Goal: Task Accomplishment & Management: Use online tool/utility

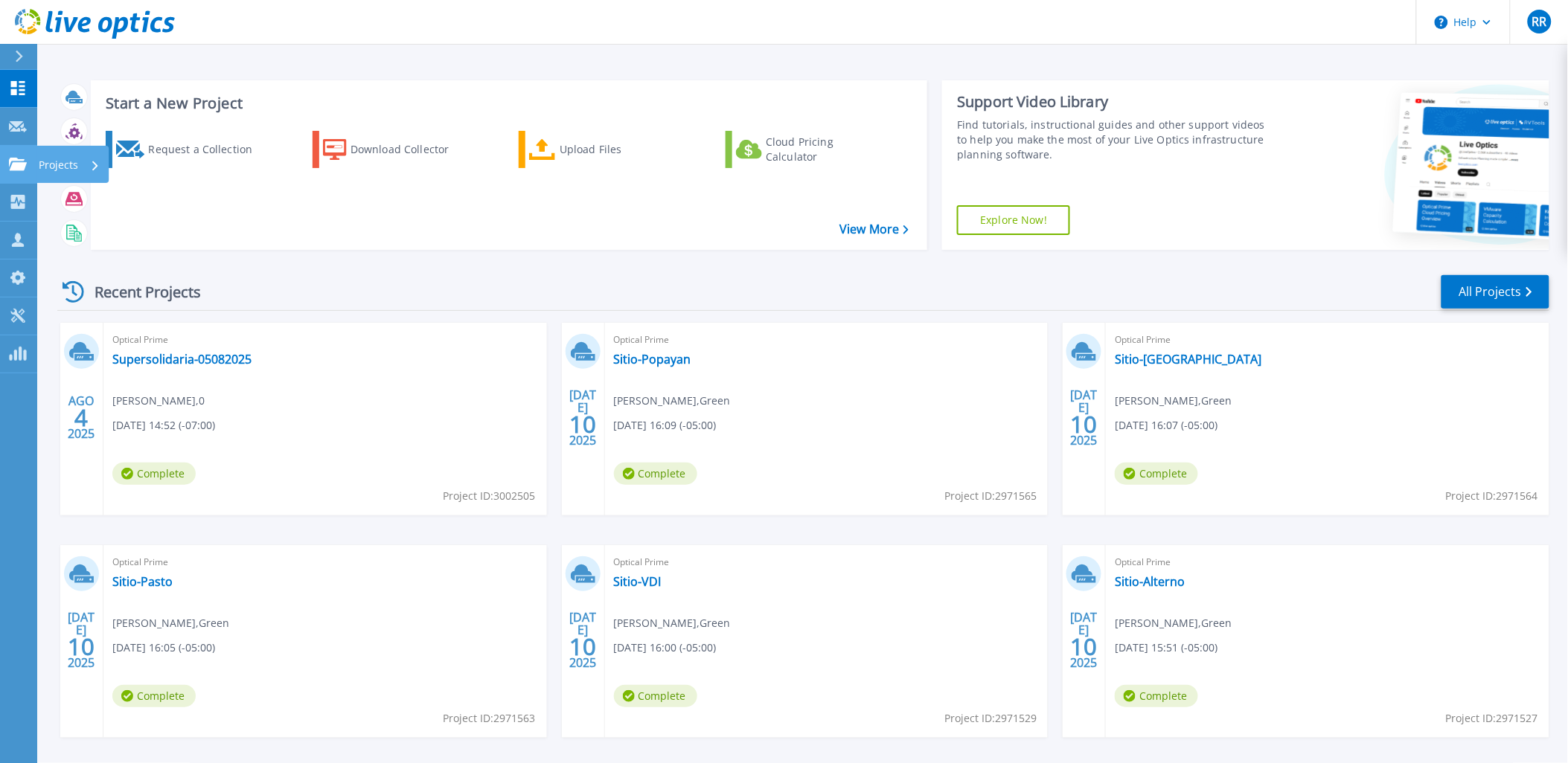
click at [23, 162] on icon at bounding box center [18, 163] width 18 height 12
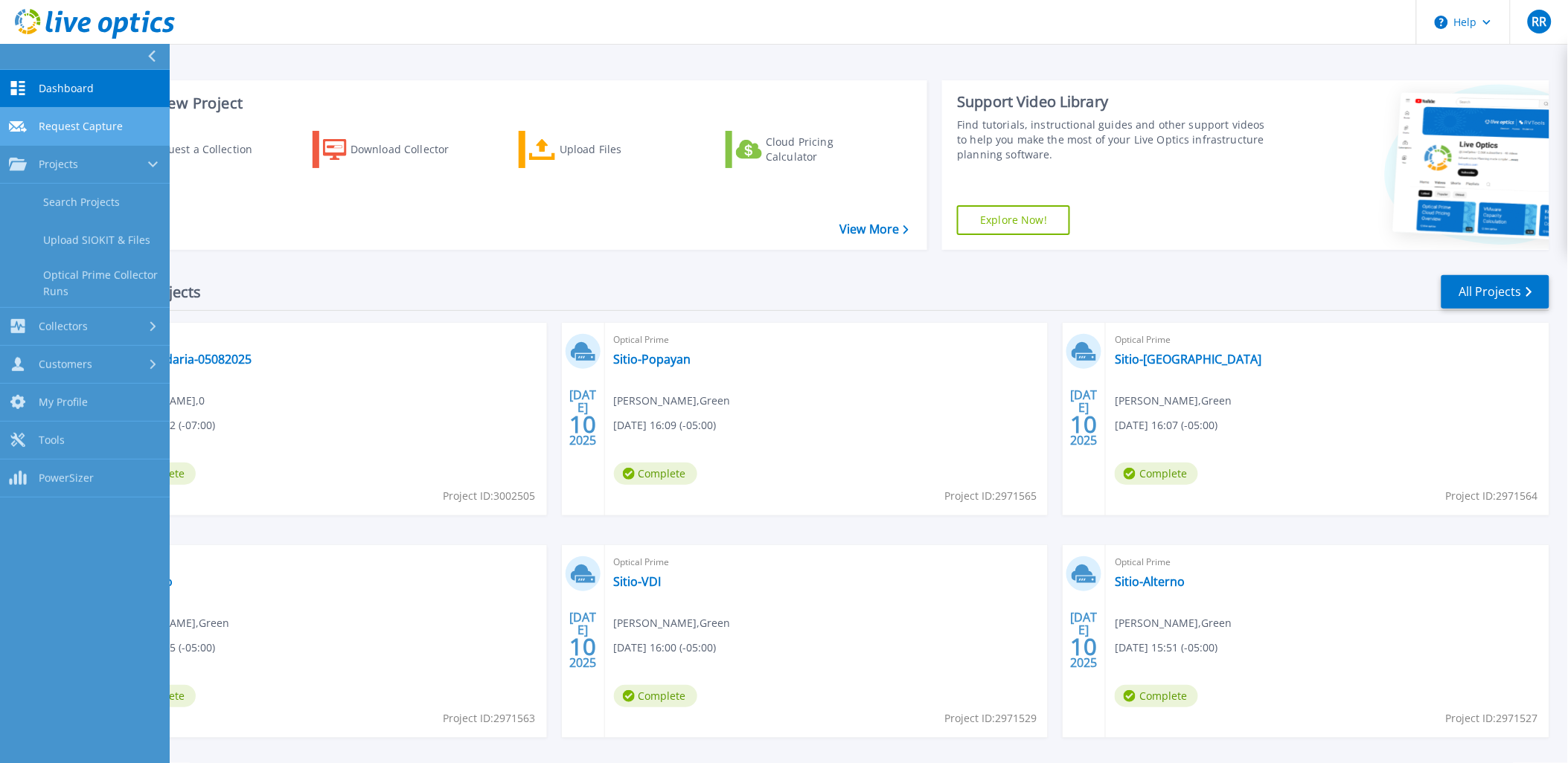
click at [58, 131] on span "Request Capture" at bounding box center [80, 126] width 84 height 13
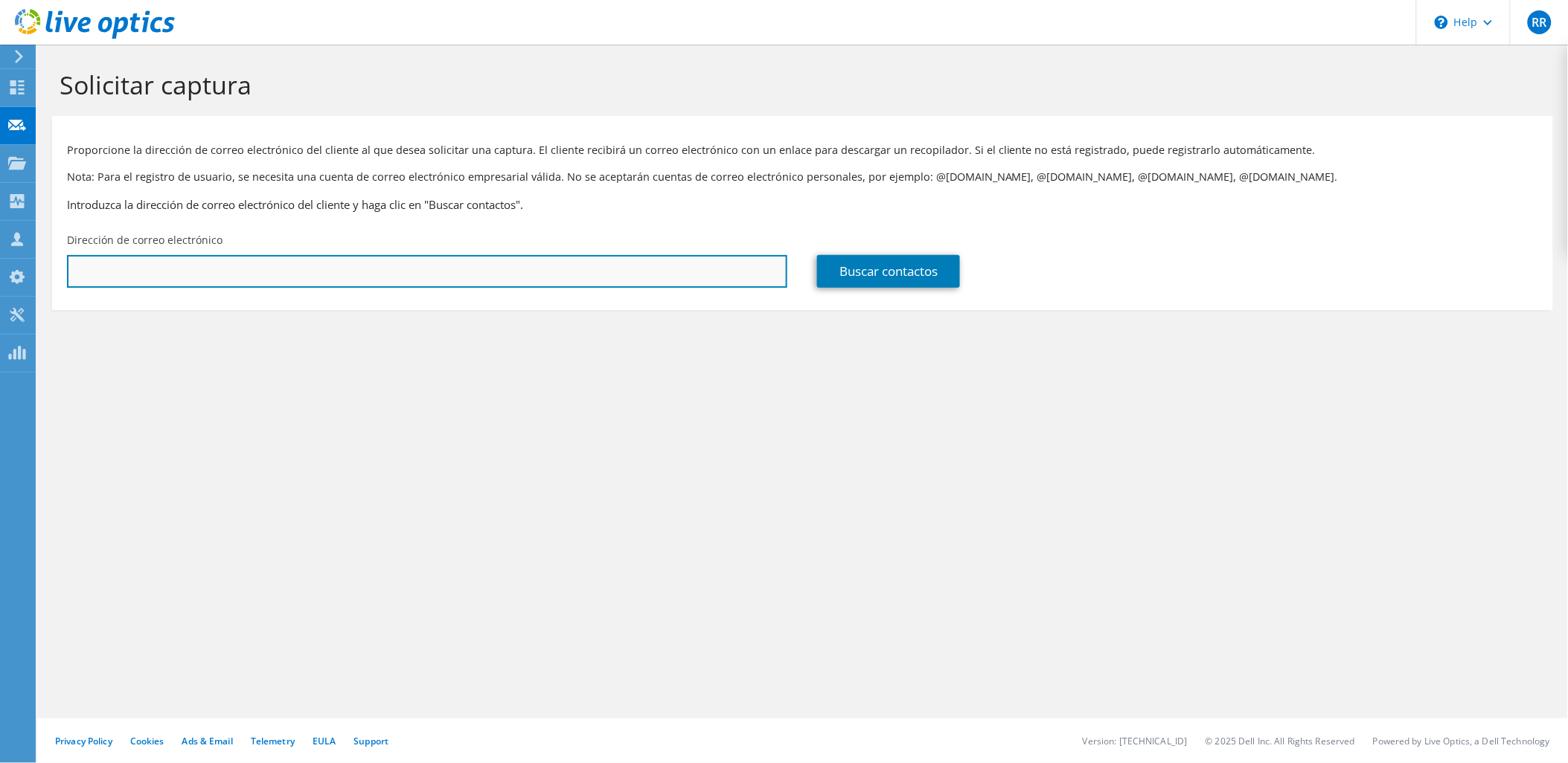
click at [154, 263] on input "text" at bounding box center [427, 272] width 720 height 33
paste input "https://www.dell.com/en-us/shop/vmware/sl/rvtools"
drag, startPoint x: 366, startPoint y: 265, endPoint x: -5, endPoint y: 249, distance: 371.3
click at [0, 249] on html "RR Asociado de canal Ronald Rodriguez ronald.rodriguez@greencss.com GREEN SERVI…" at bounding box center [784, 381] width 1568 height 763
paste input "alexander.alfonso@cqinversiones.co"
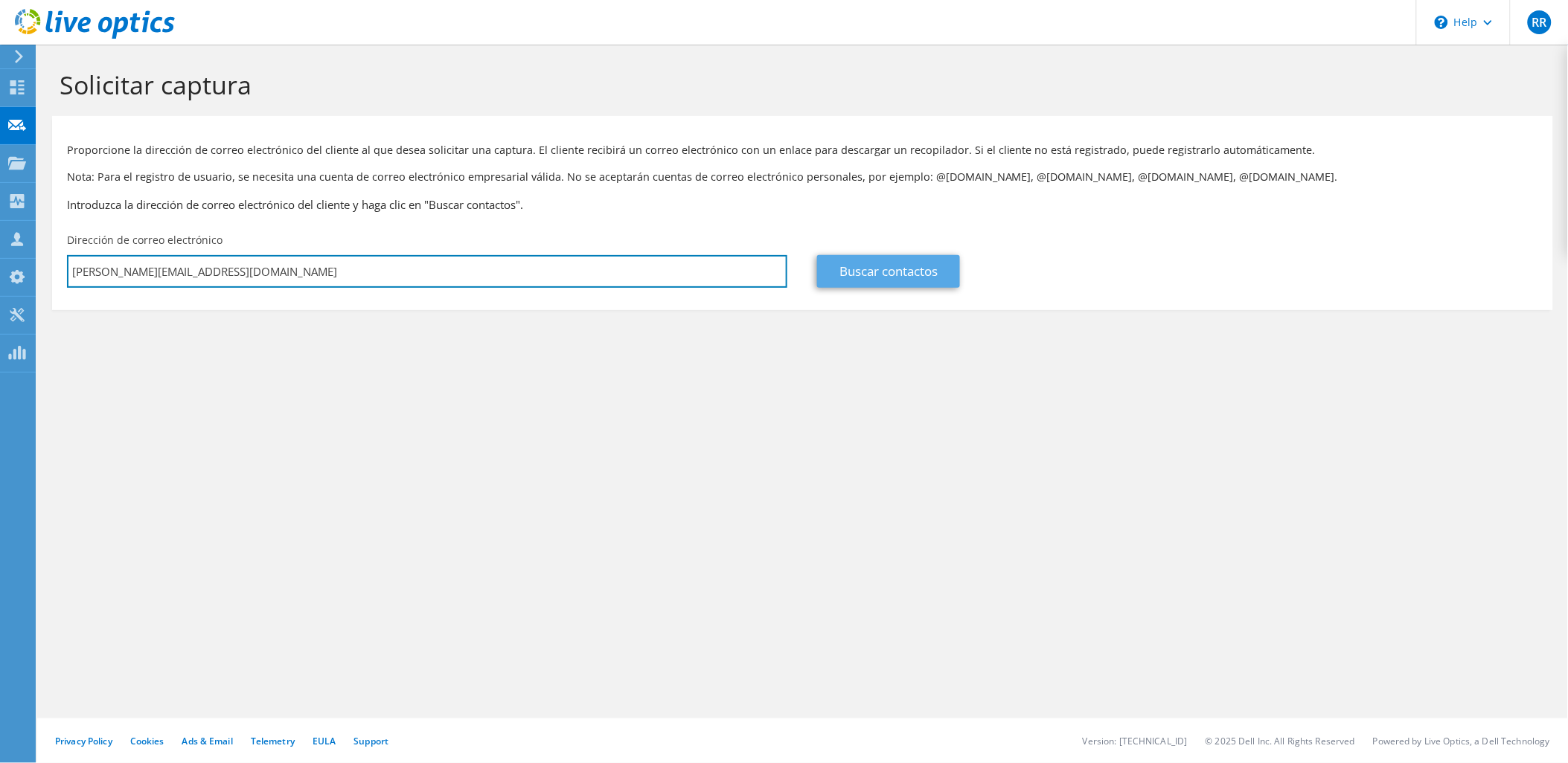
type input "alexander.alfonso@cqinversiones.co"
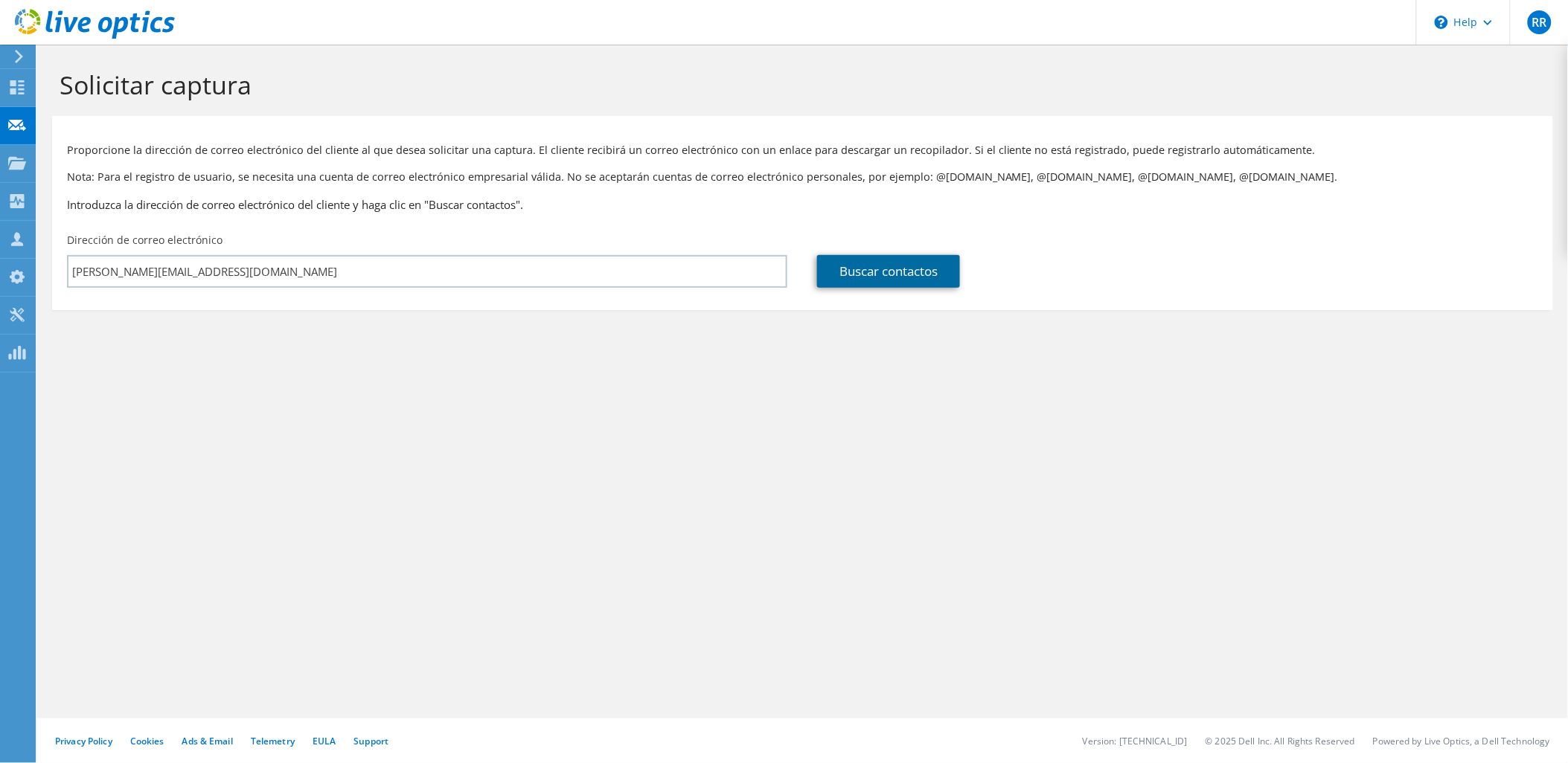
click at [858, 273] on link "Buscar contactos" at bounding box center [889, 272] width 143 height 33
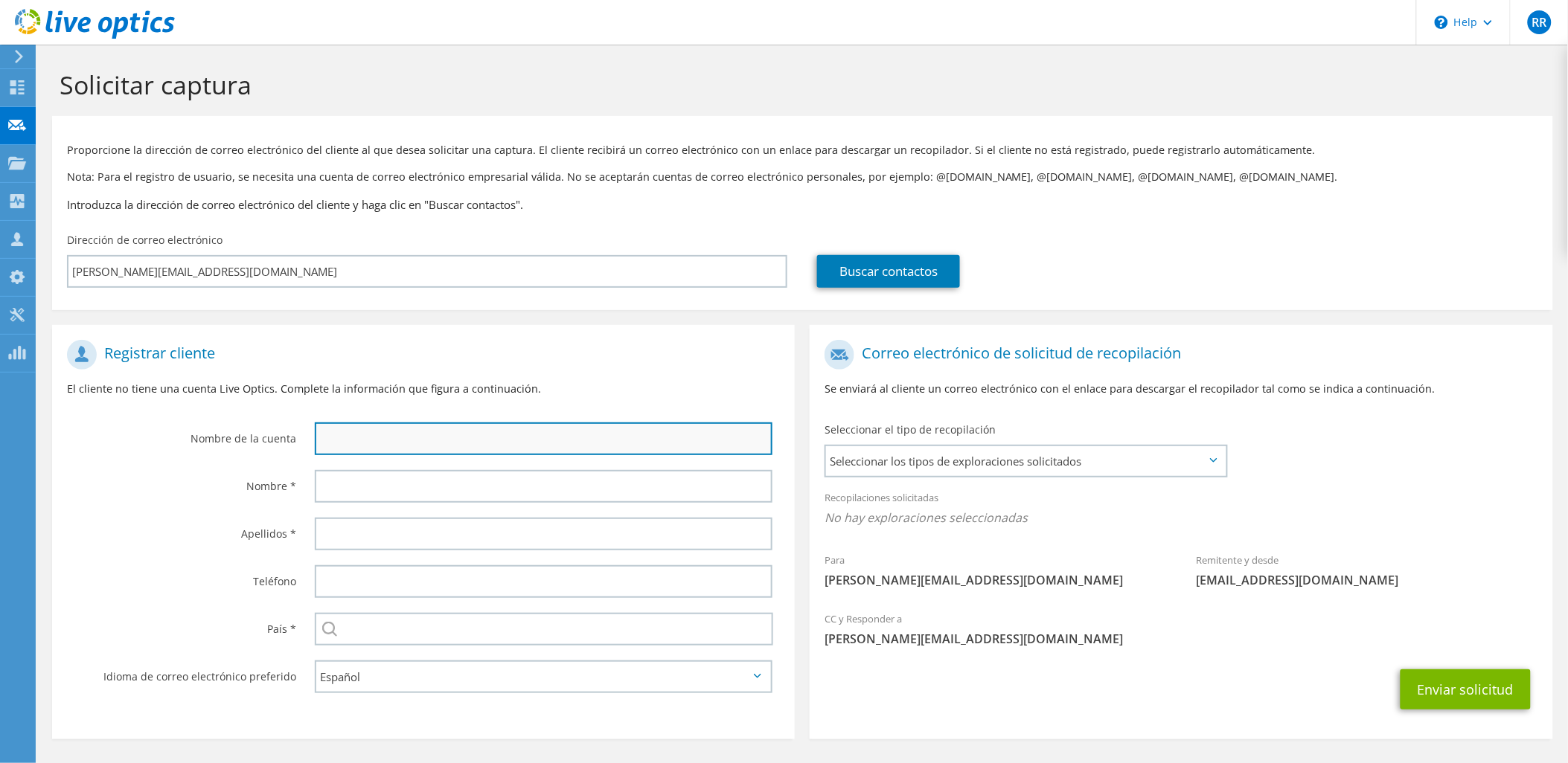
click at [366, 443] on input "text" at bounding box center [544, 439] width 458 height 33
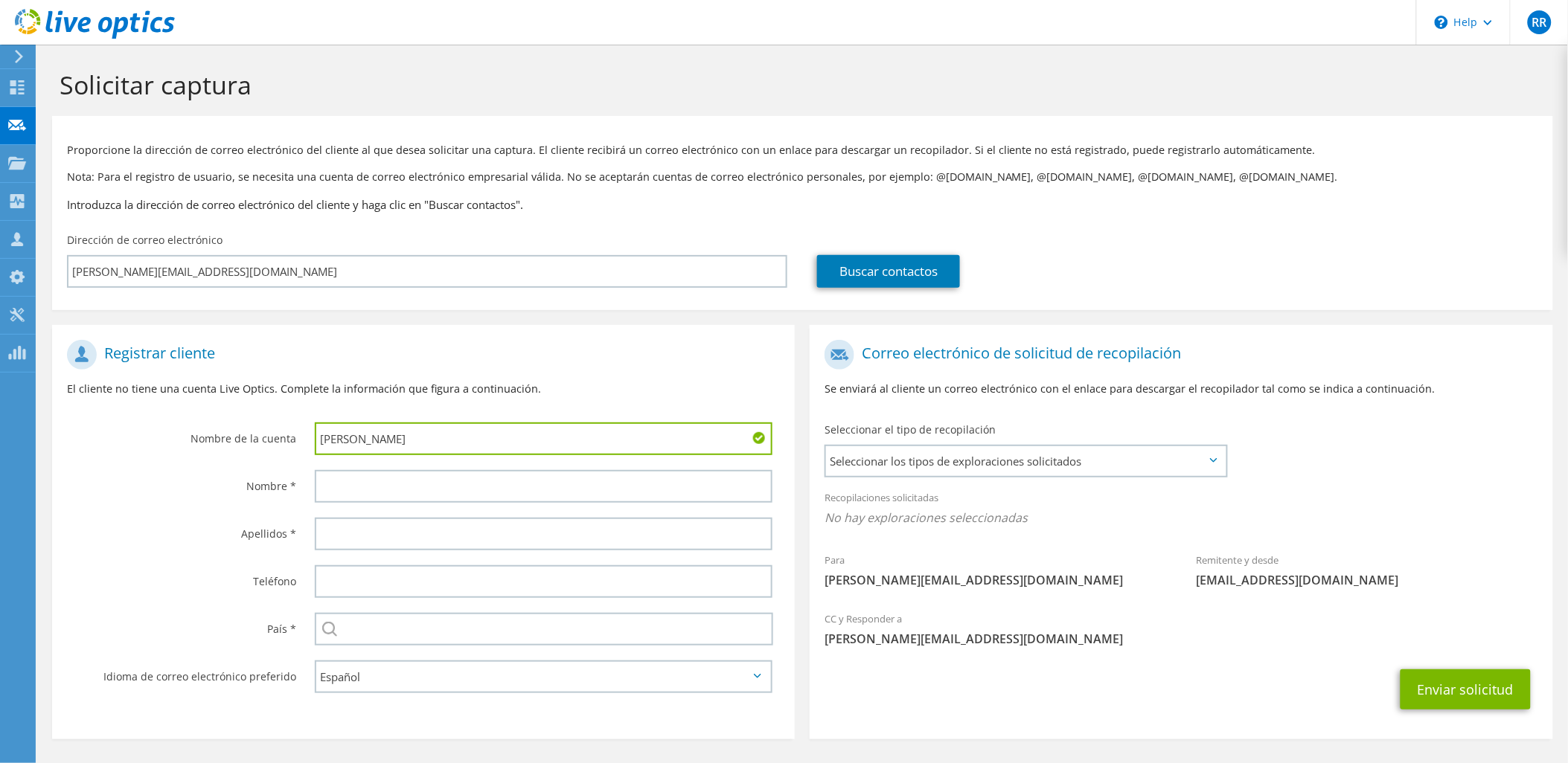
type input "Alexander"
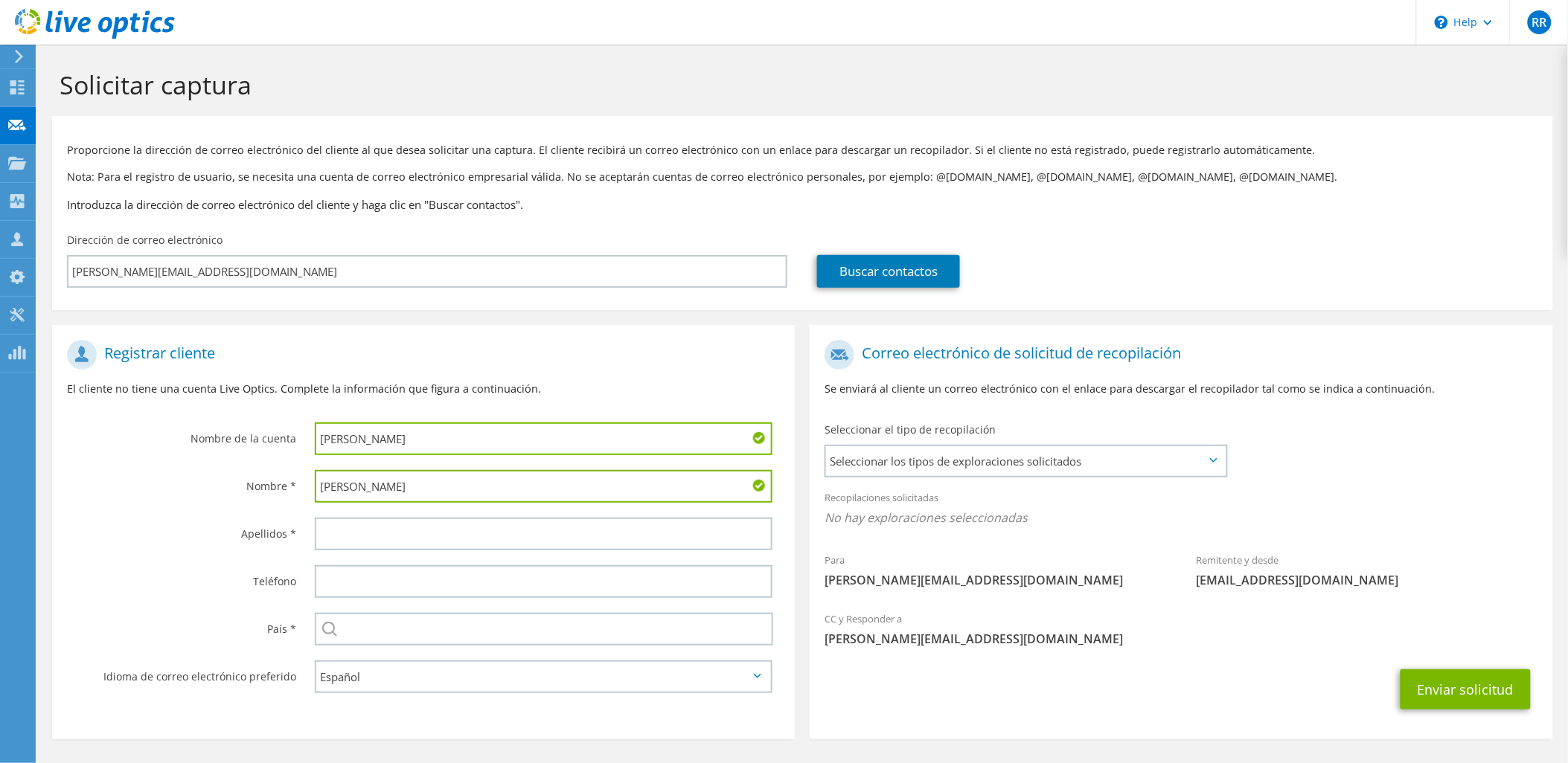
type input "Alfonso"
drag, startPoint x: 406, startPoint y: 434, endPoint x: 271, endPoint y: 441, distance: 135.2
click at [271, 441] on div "Nombre de la cuenta Alexander" at bounding box center [423, 398] width 743 height 131
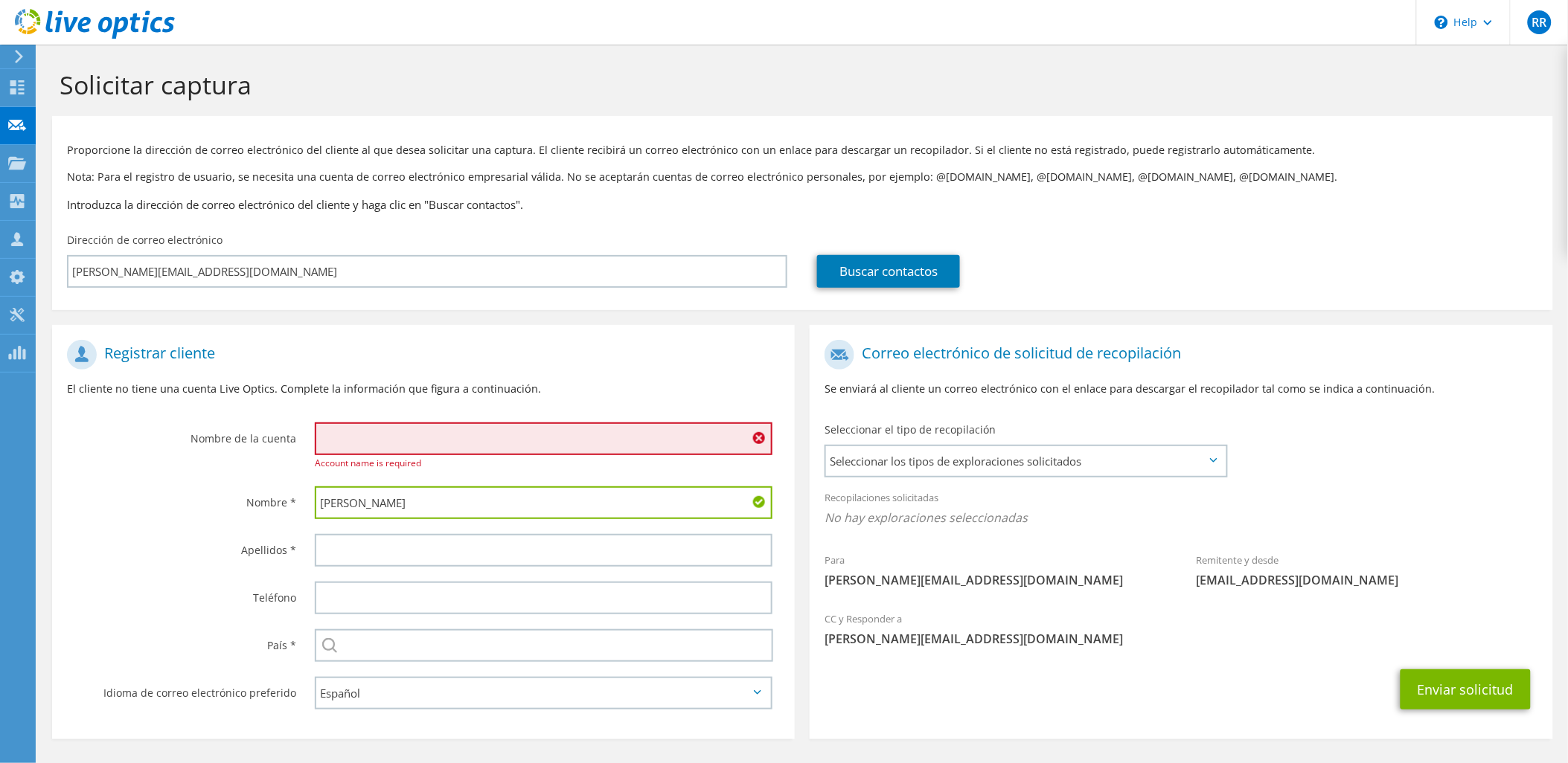
drag, startPoint x: 399, startPoint y: 488, endPoint x: 185, endPoint y: 493, distance: 214.1
click at [185, 493] on div "Nombre * Alfonso" at bounding box center [423, 503] width 743 height 48
paste input "exander"
type input "Alexander"
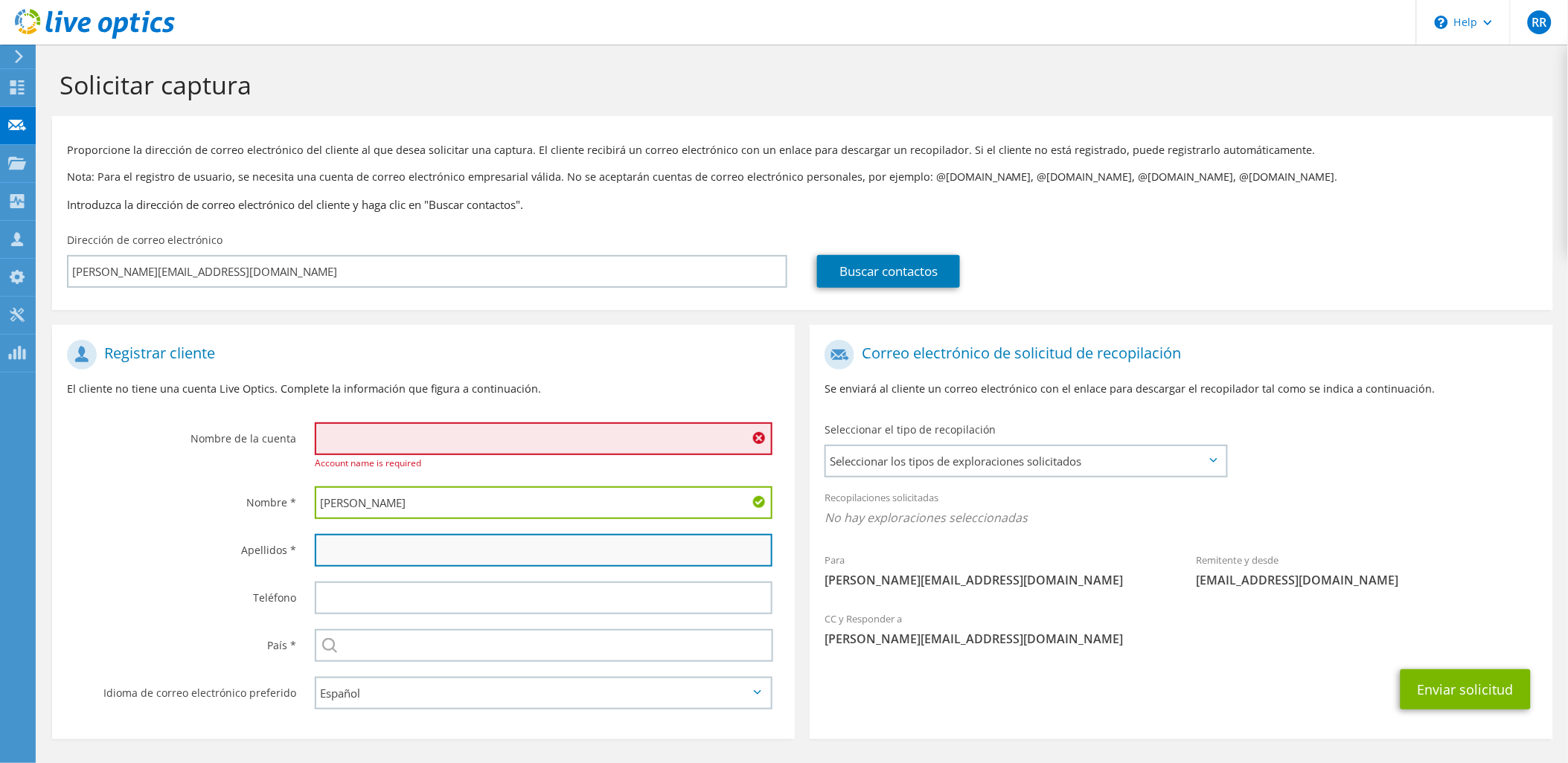
click at [346, 547] on input "text" at bounding box center [544, 550] width 458 height 33
type input "Alfonso"
click at [362, 448] on input "text" at bounding box center [544, 439] width 458 height 33
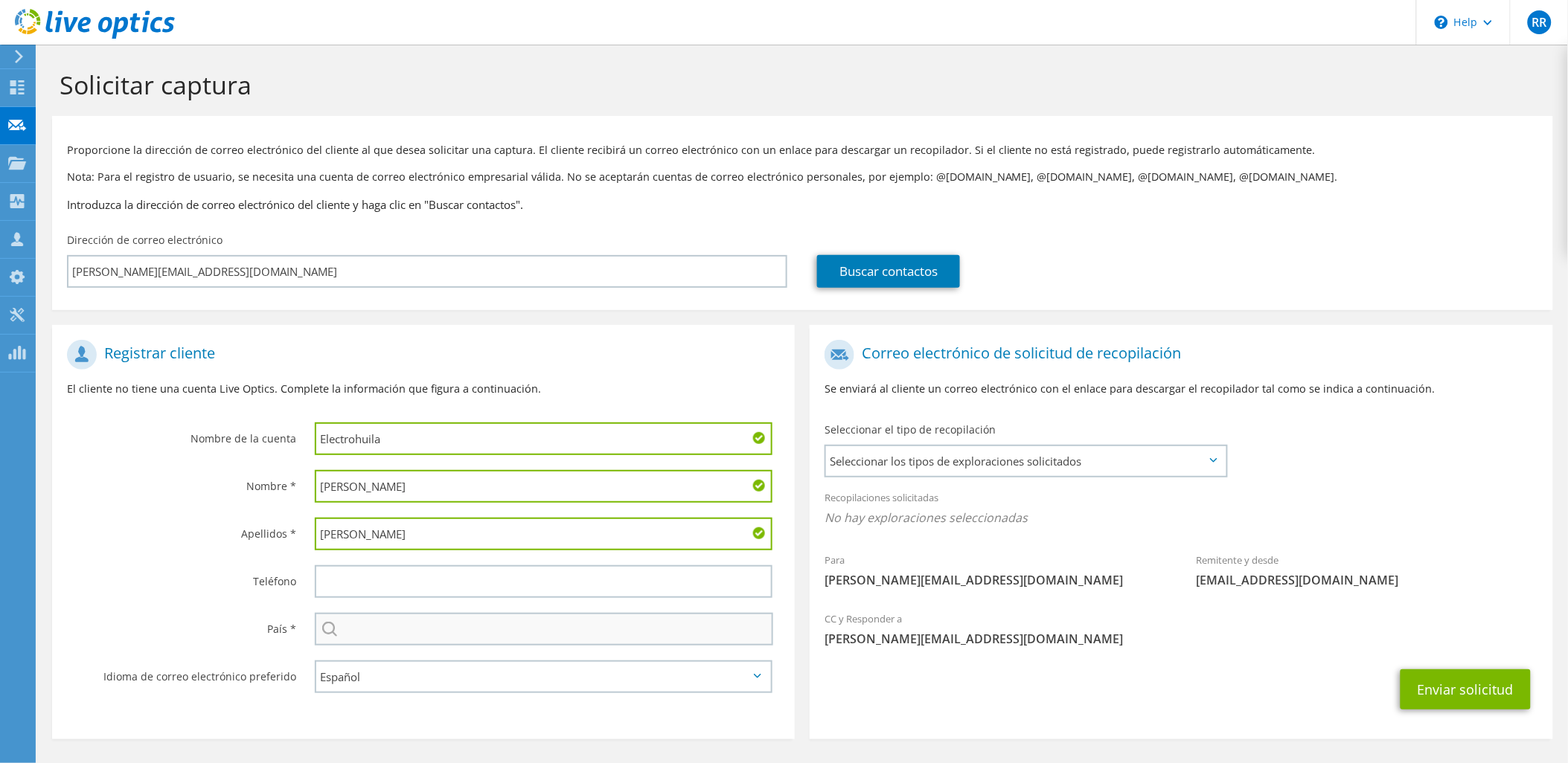
type input "Electrohuila"
click at [377, 626] on input "text" at bounding box center [544, 629] width 459 height 33
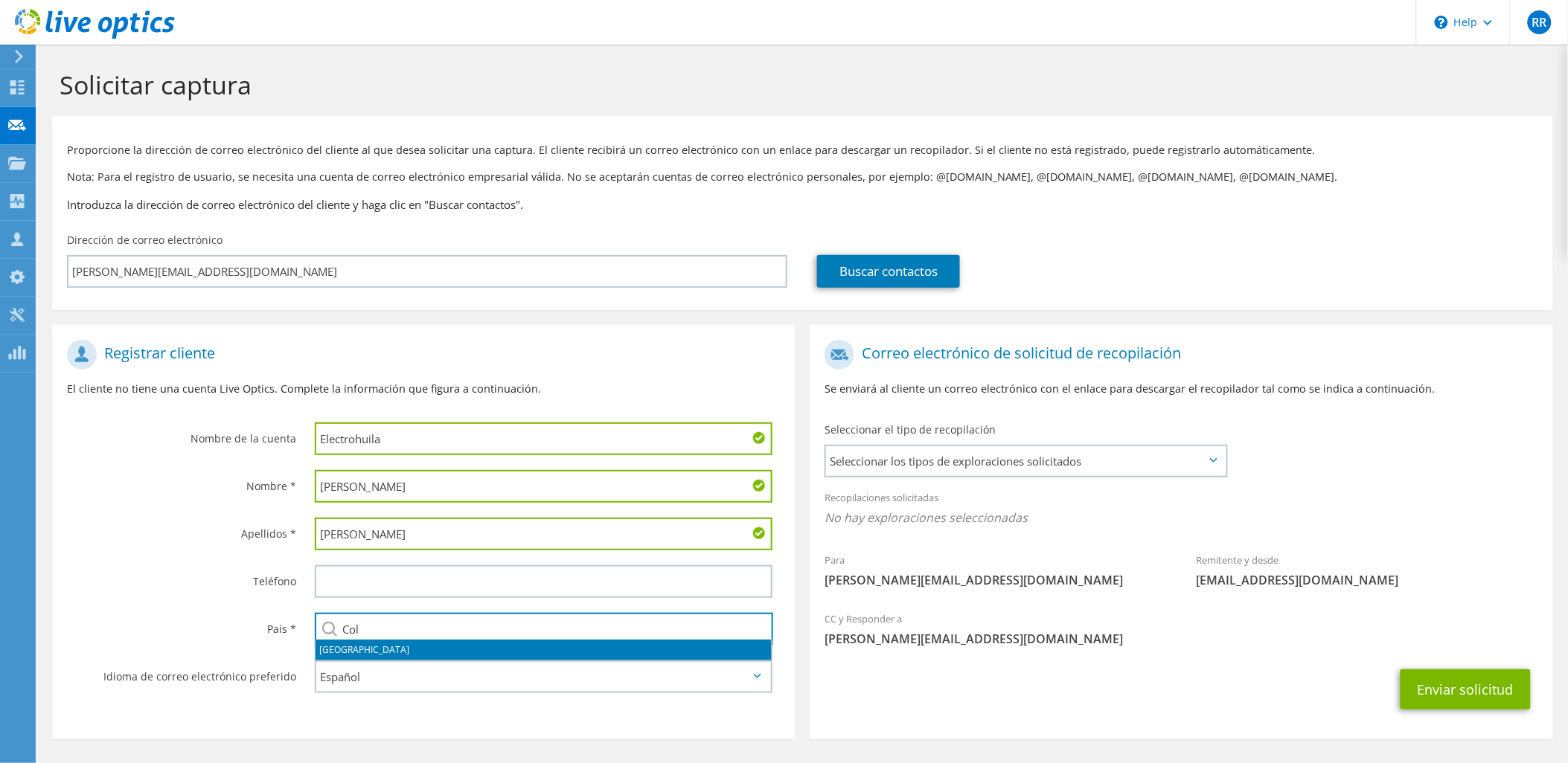
click at [365, 650] on li "Colombia" at bounding box center [543, 650] width 456 height 21
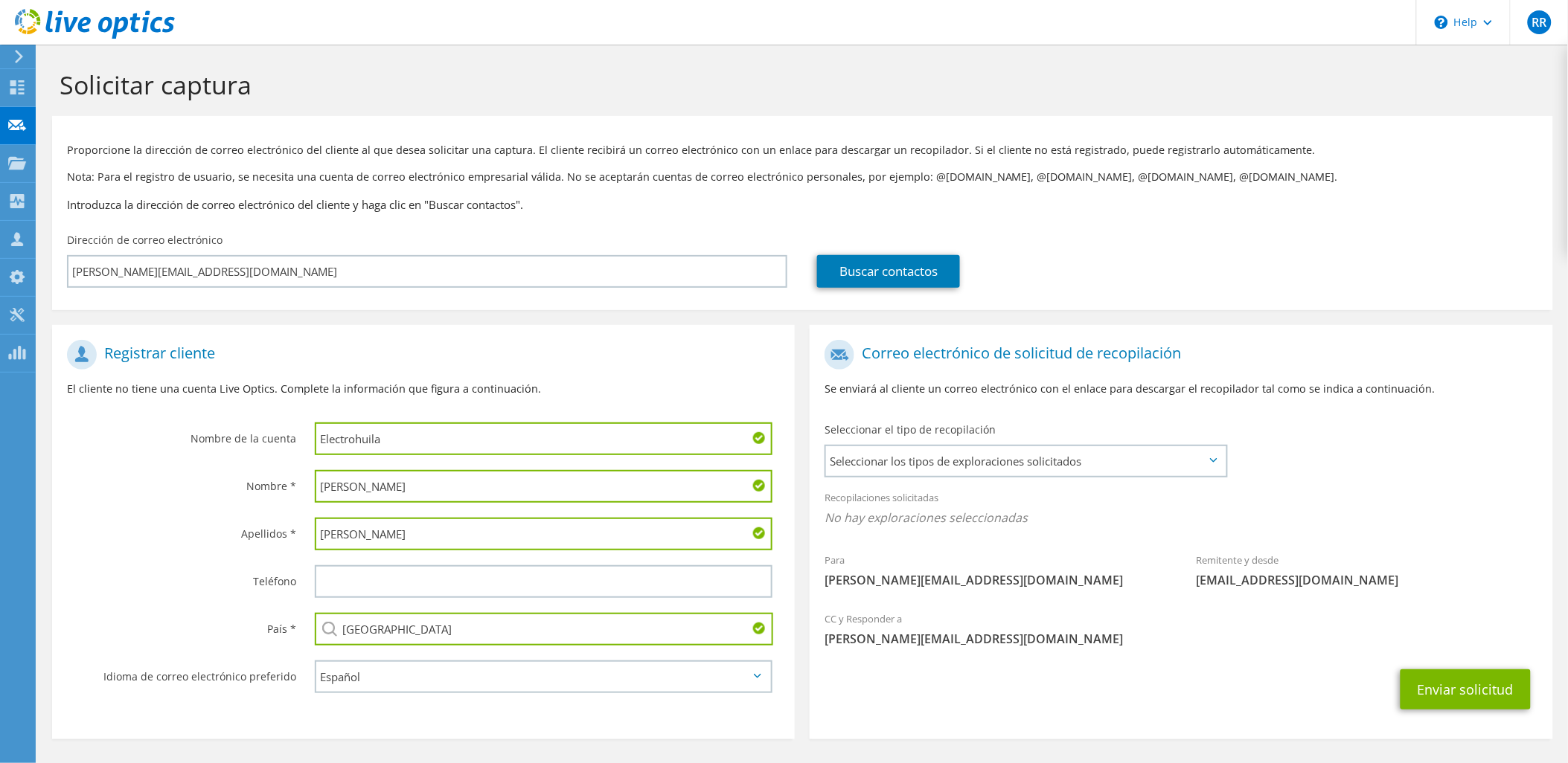
type input "Colombia"
click at [664, 734] on section "Registrar cliente El cliente no tiene una cuenta Live Optics. Complete la infor…" at bounding box center [423, 532] width 743 height 415
click at [933, 462] on span "Seleccionar los tipos de exploraciones solicitados" at bounding box center [1025, 462] width 399 height 30
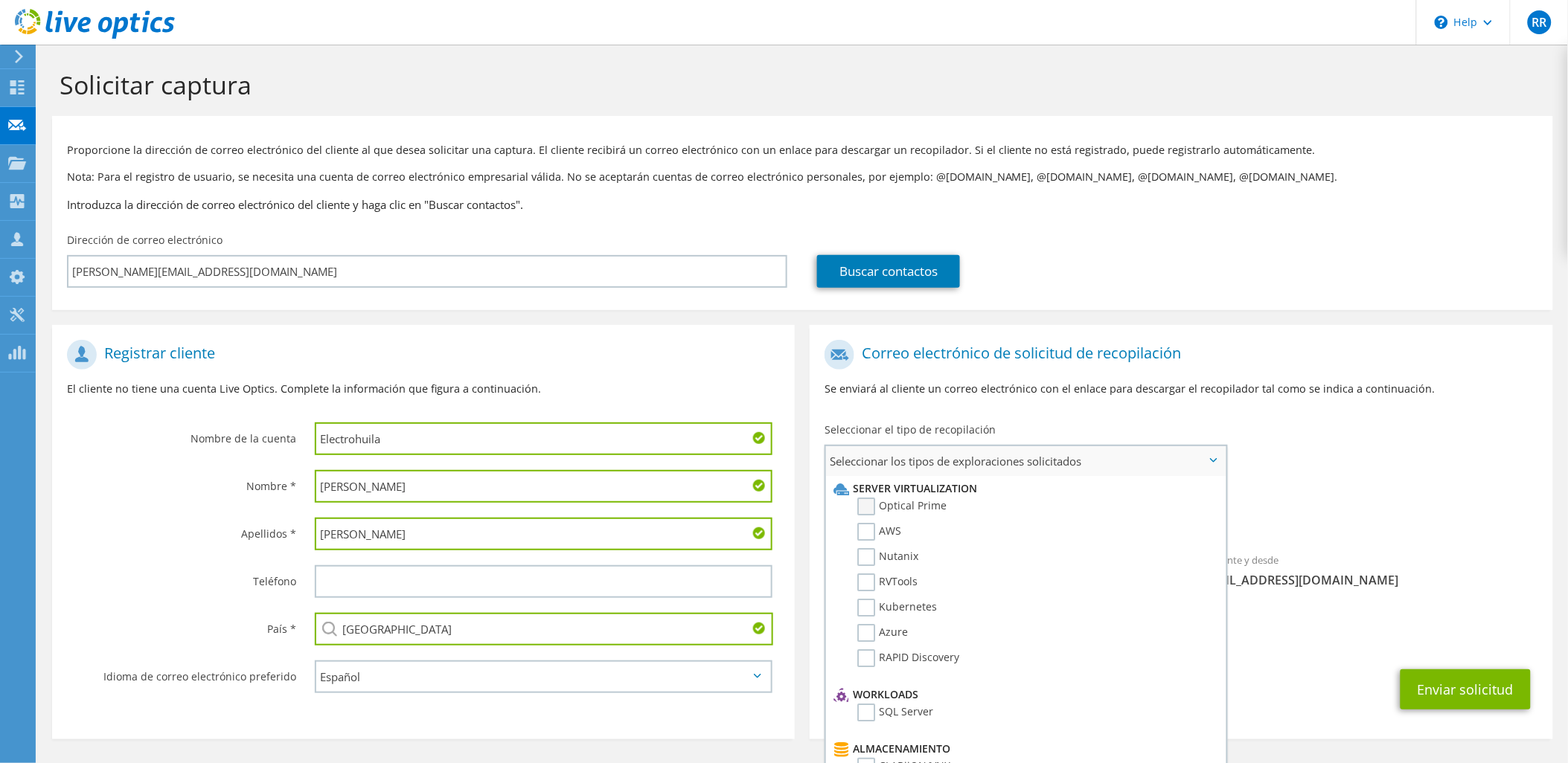
click at [922, 509] on label "Optical Prime" at bounding box center [902, 507] width 90 height 18
click at [0, 0] on input "Optical Prime" at bounding box center [0, 0] width 0 height 0
drag, startPoint x: 1313, startPoint y: 664, endPoint x: 1439, endPoint y: 723, distance: 139.1
click at [1314, 664] on div "CC y Responder a ronald.rodriguez@greencss.com" at bounding box center [1181, 637] width 743 height 59
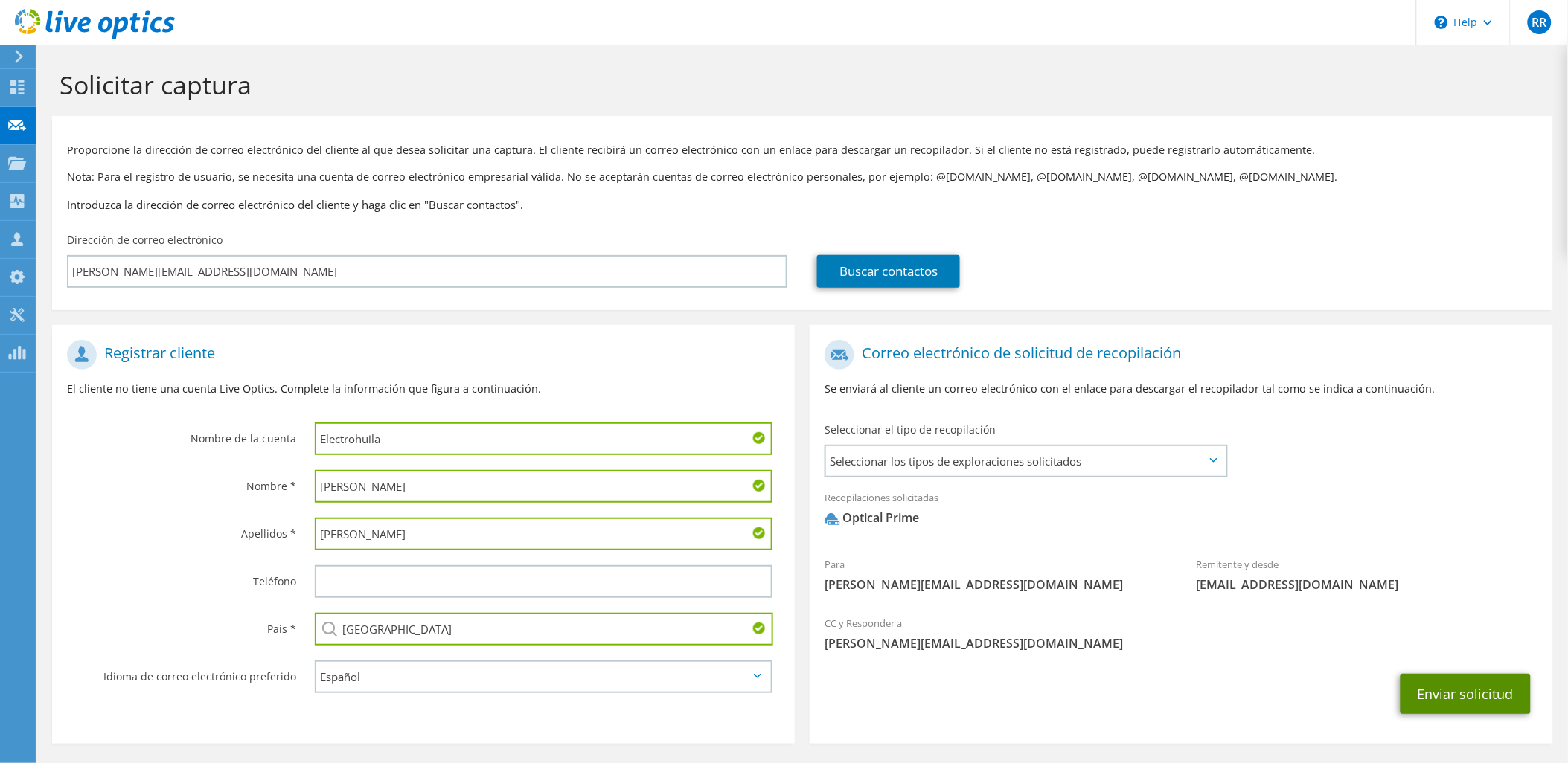
click at [1491, 701] on button "Enviar solicitud" at bounding box center [1465, 694] width 131 height 40
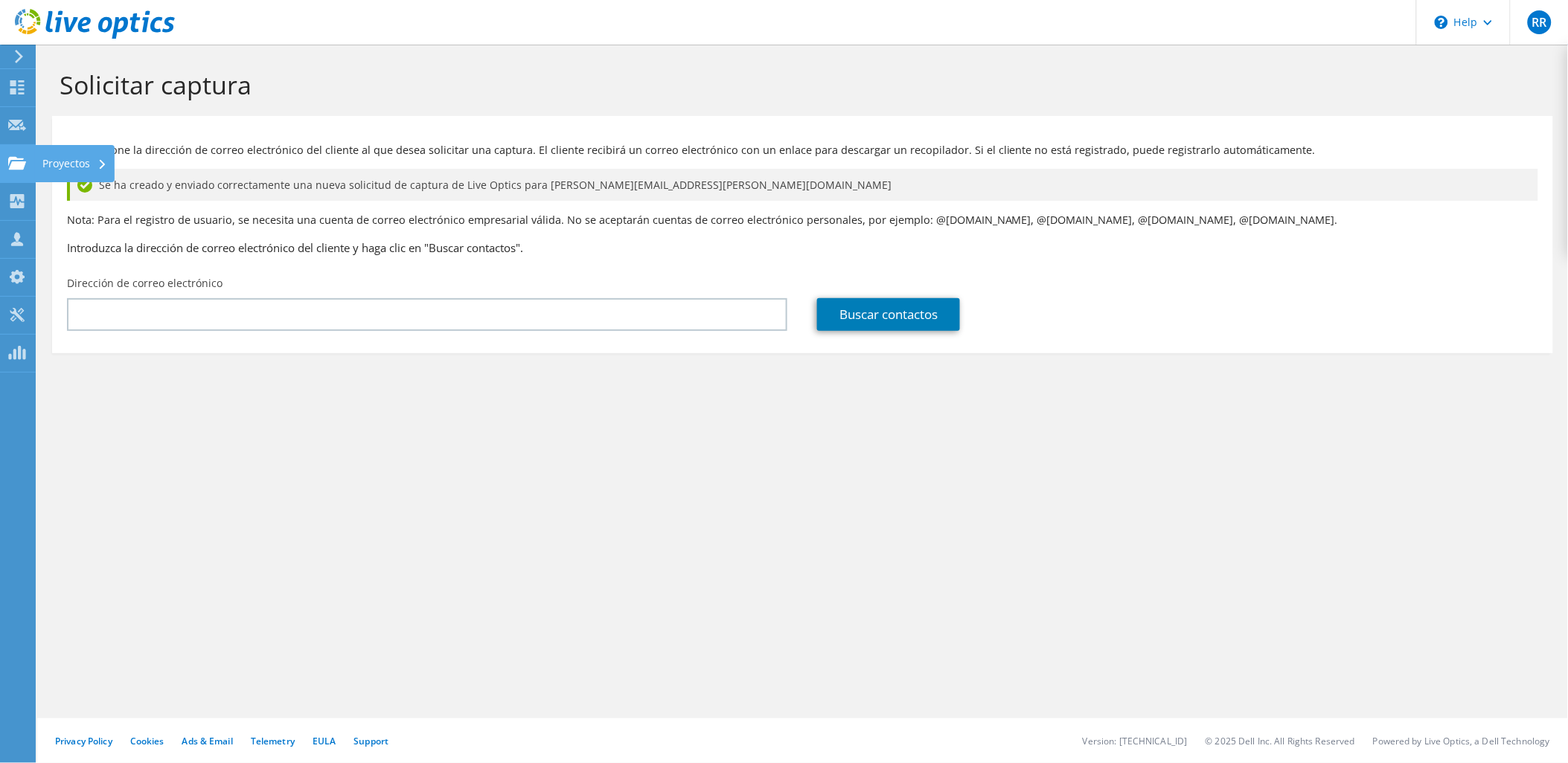
click at [21, 169] on icon at bounding box center [17, 163] width 18 height 14
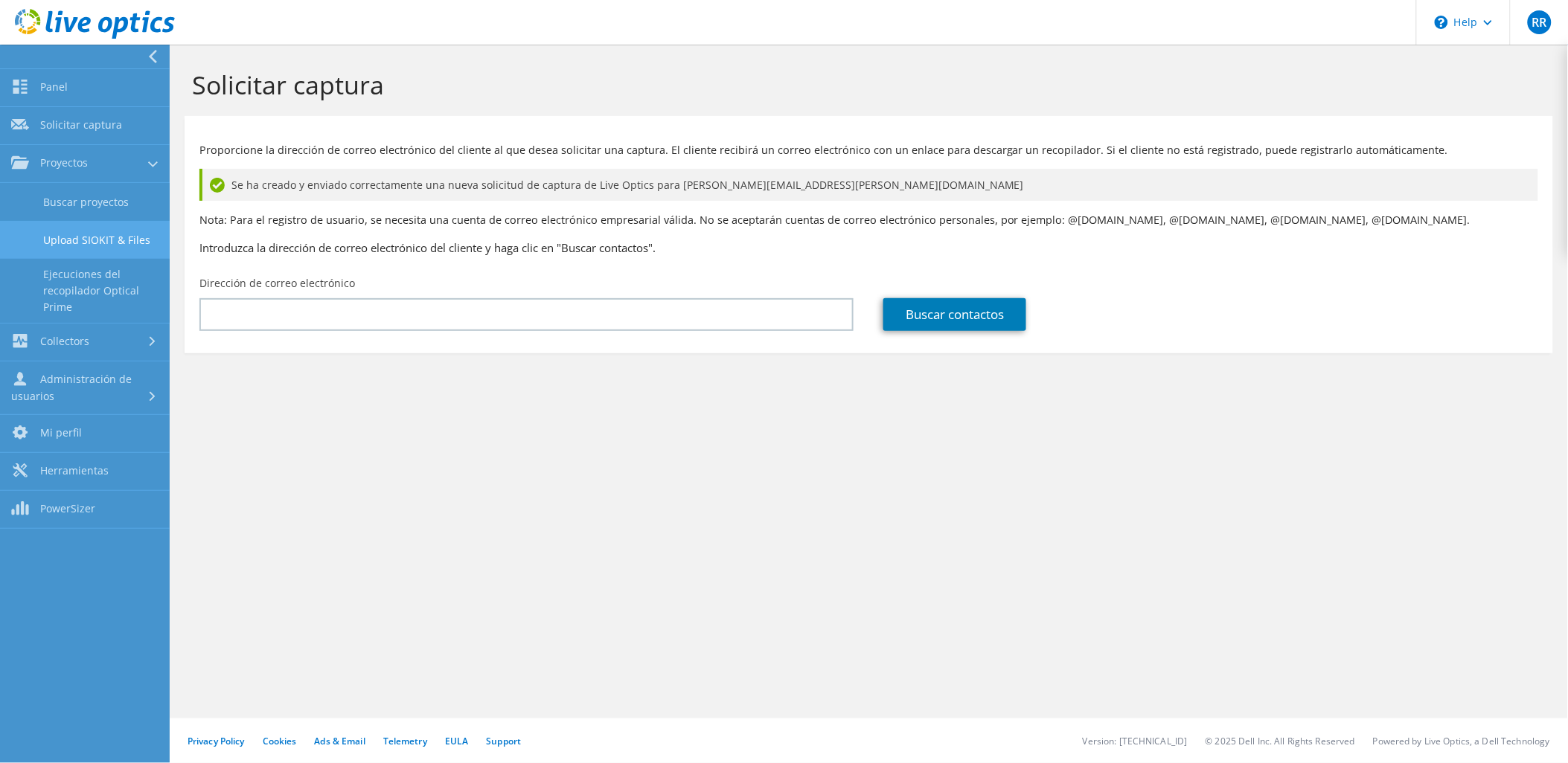
click at [97, 229] on link "Upload SIOKIT & Files" at bounding box center [85, 240] width 170 height 38
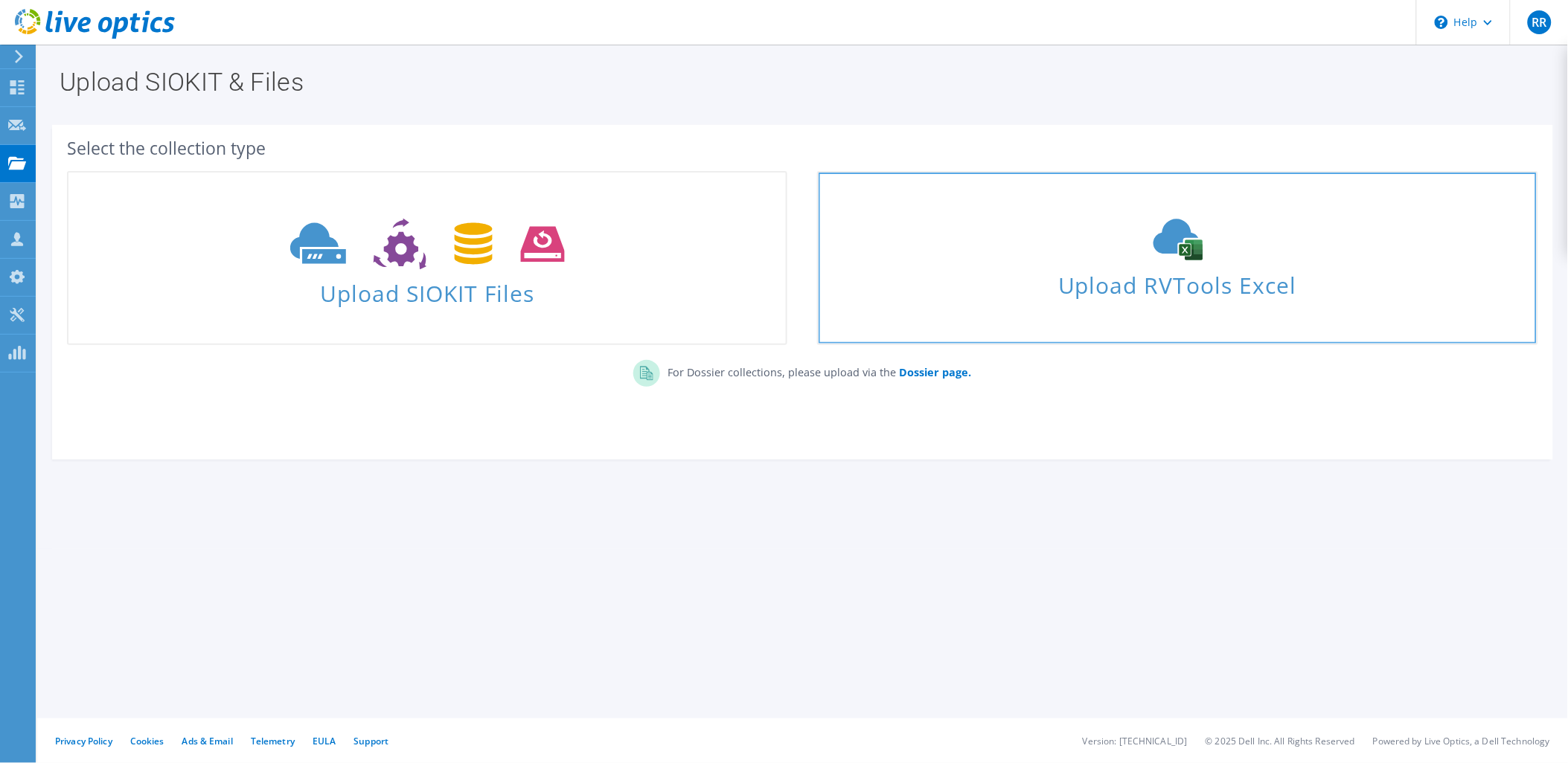
click at [1207, 265] on span "Upload RVTools Excel" at bounding box center [1176, 281] width 717 height 32
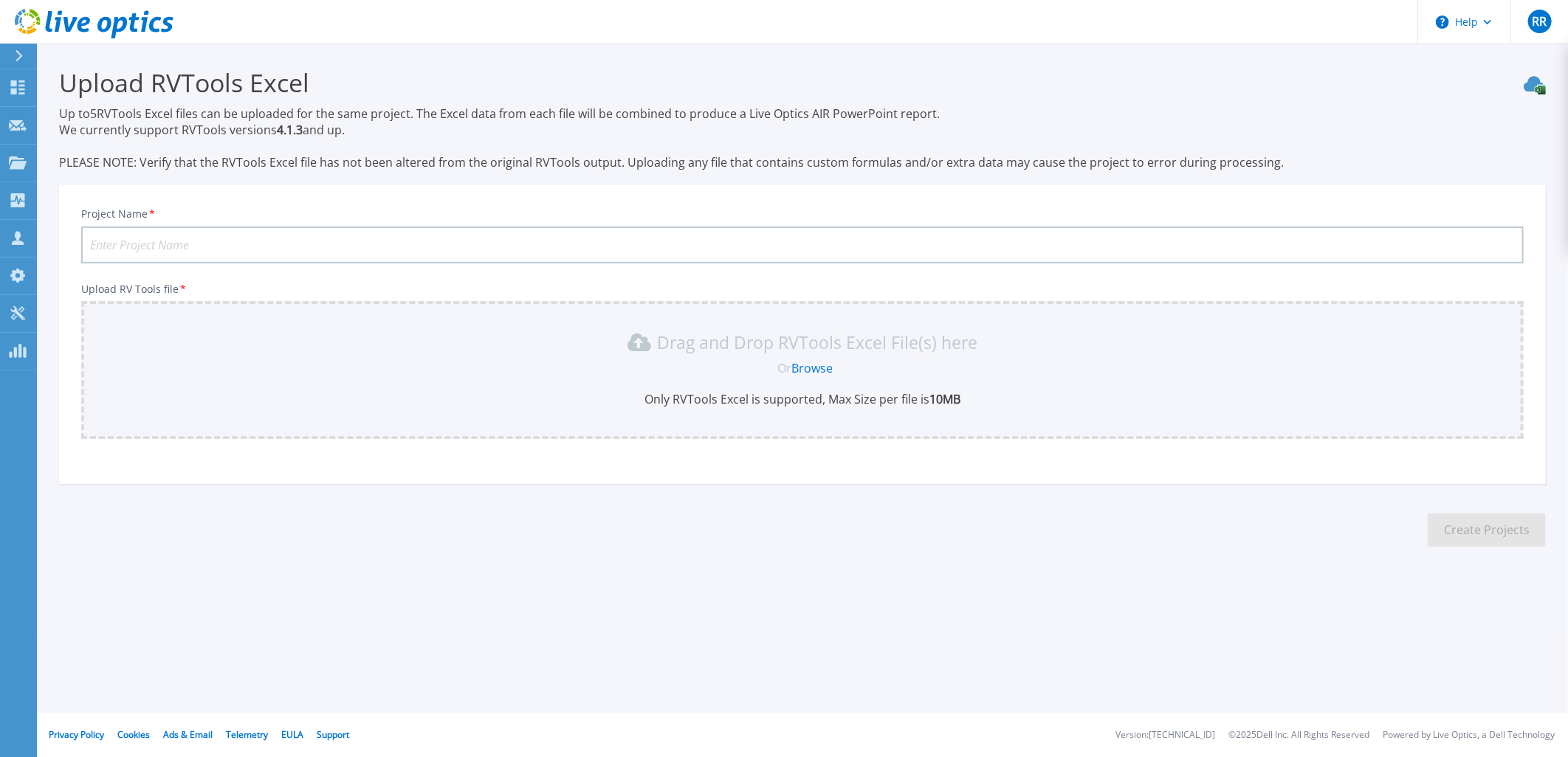
click at [333, 246] on input "Project Name *" at bounding box center [803, 244] width 1442 height 37
type input "Electrohuila-12ago2025"
click at [815, 366] on link "Browse" at bounding box center [813, 368] width 42 height 16
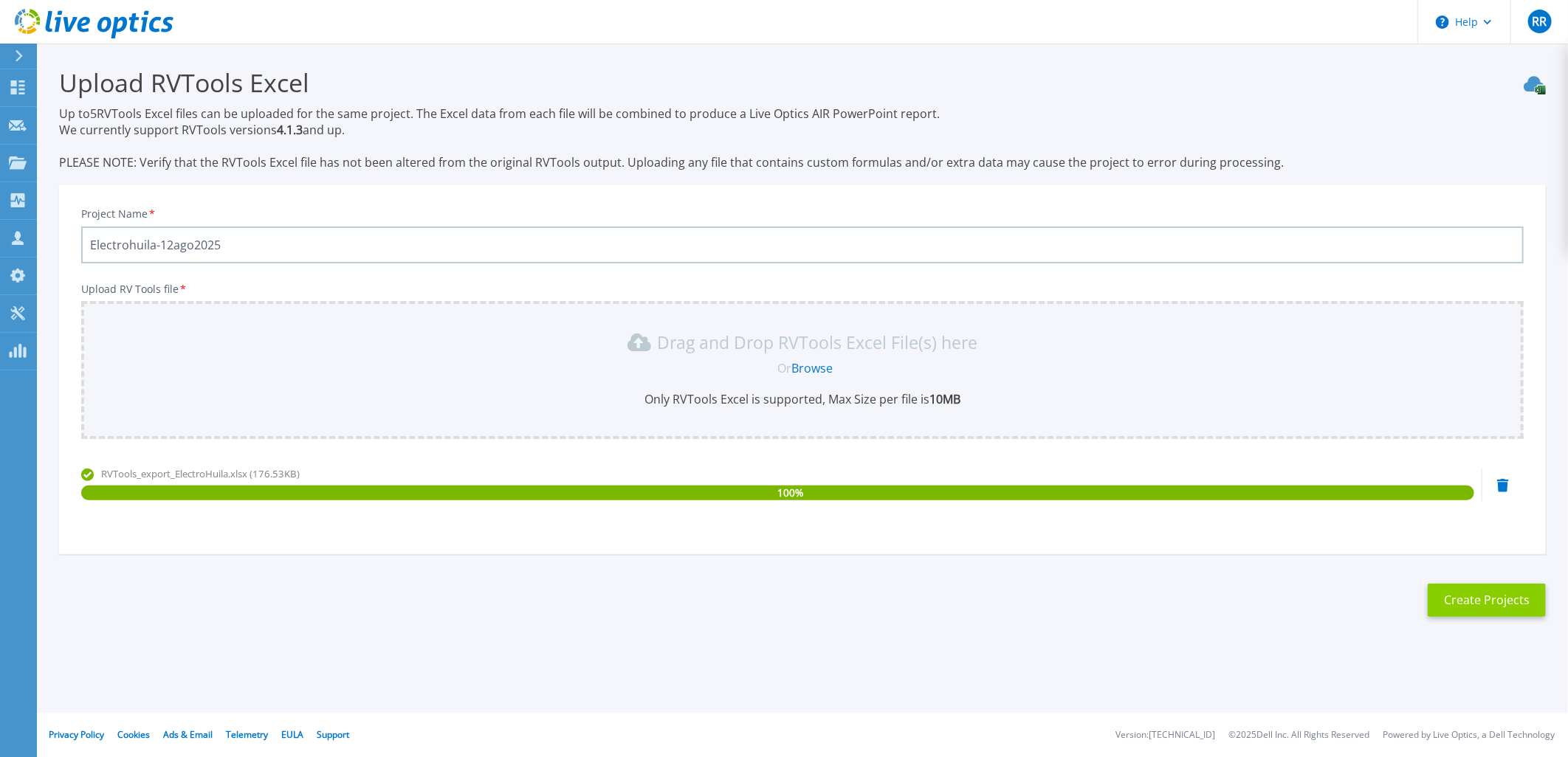
click at [1462, 596] on button "Create Projects" at bounding box center [1487, 601] width 118 height 33
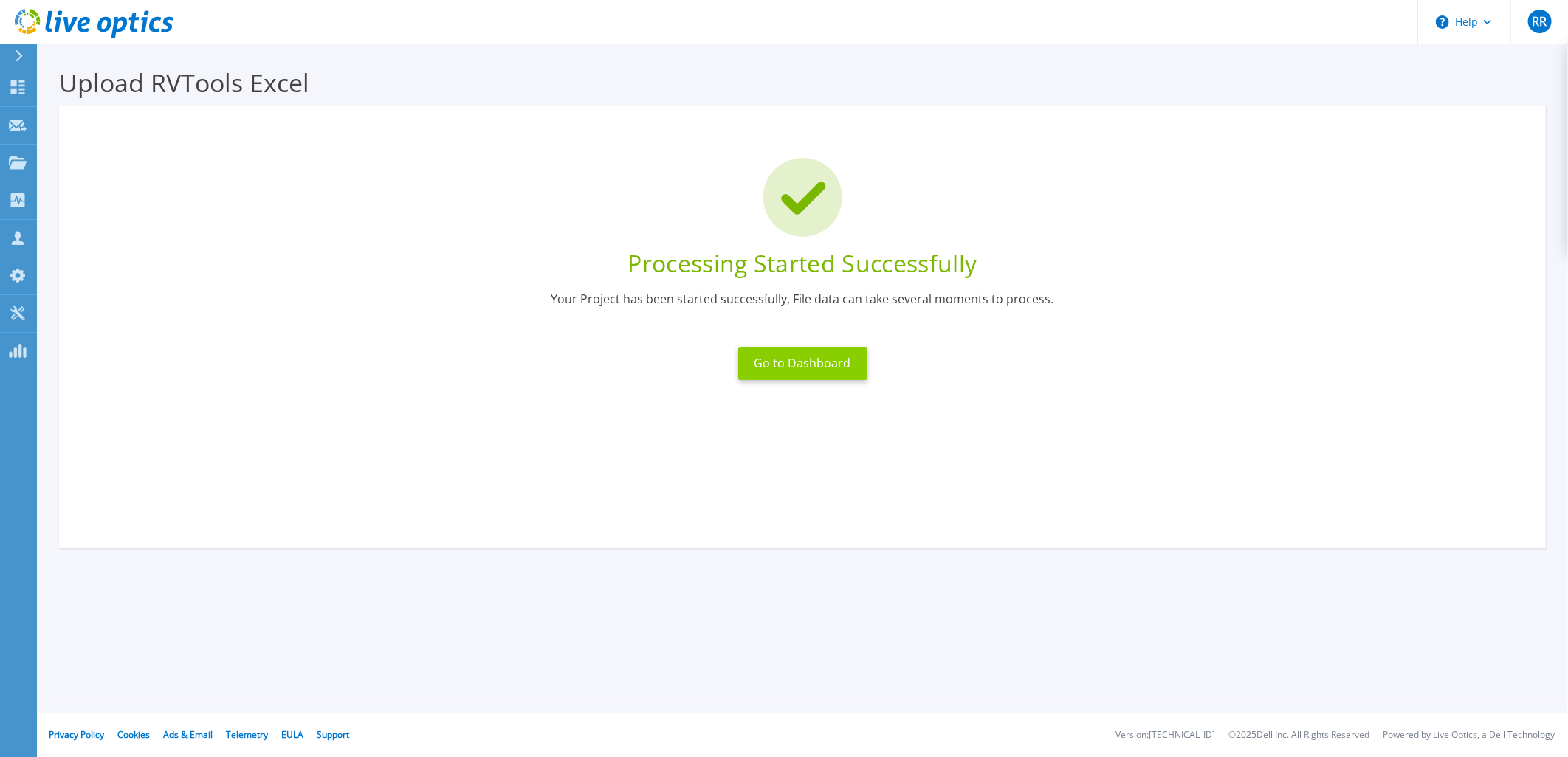
click at [795, 372] on button "Go to Dashboard" at bounding box center [803, 363] width 130 height 33
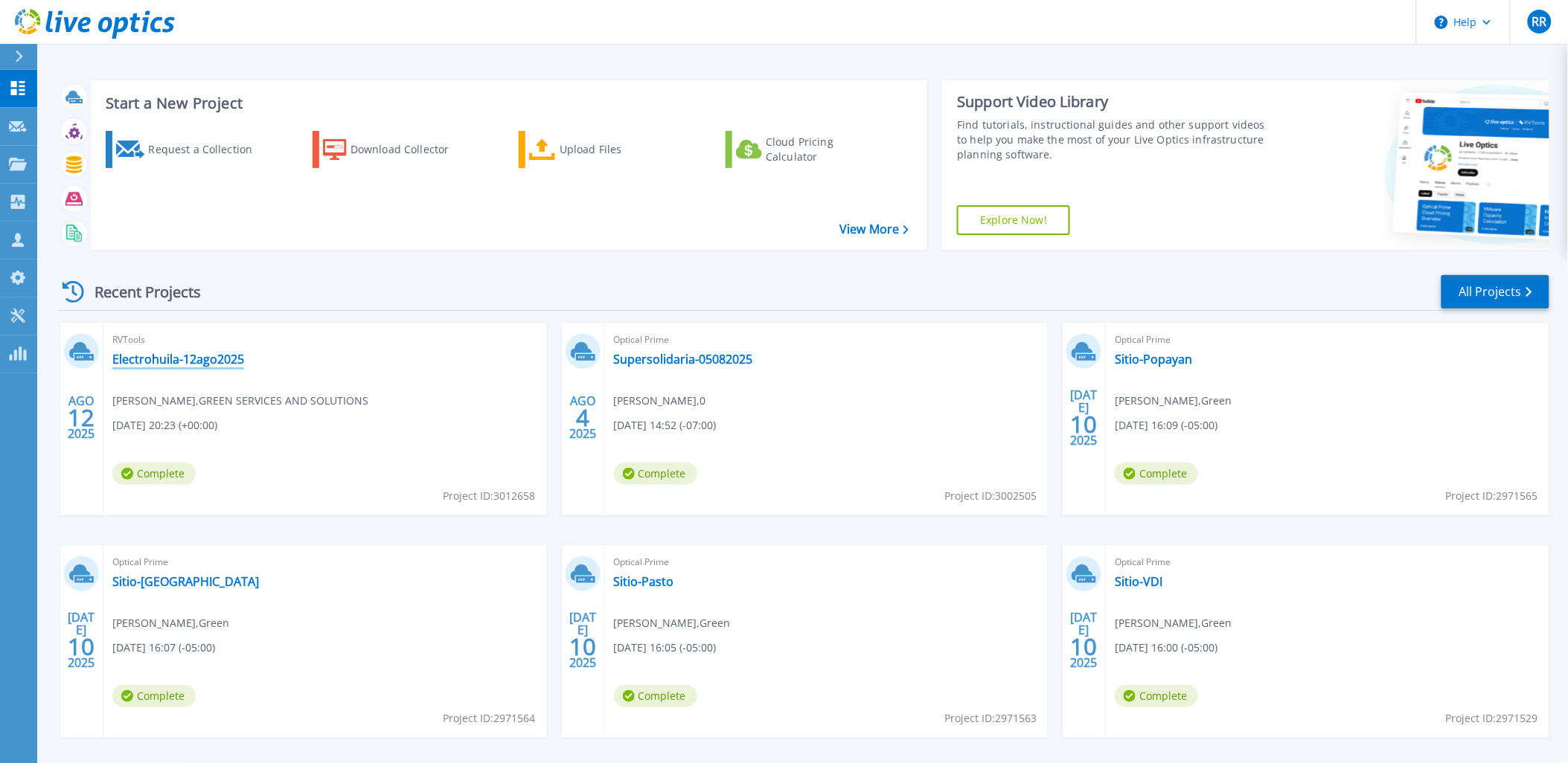
click at [178, 362] on link "Electrohuila-12ago2025" at bounding box center [178, 359] width 131 height 15
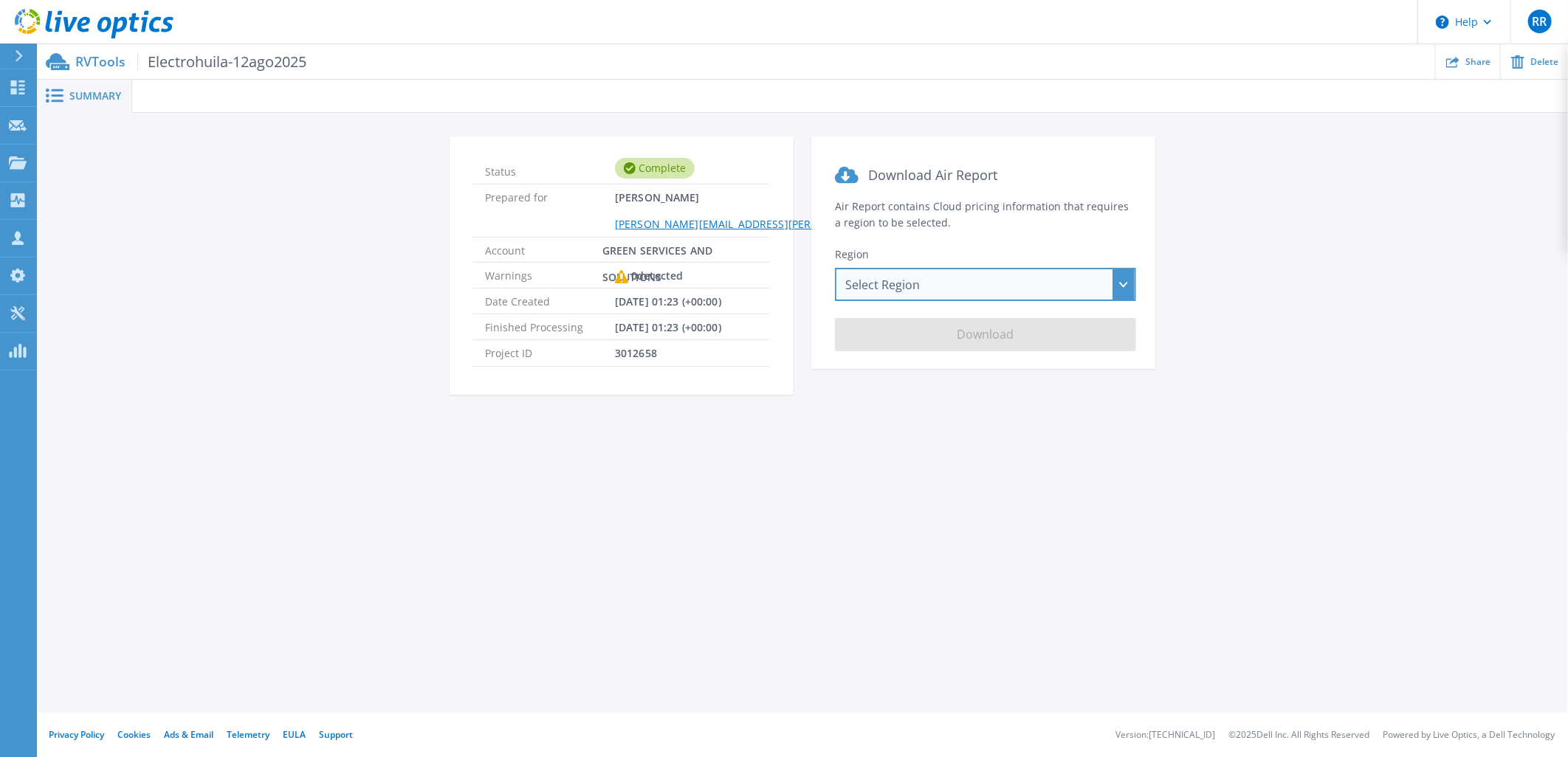
click at [966, 286] on div "Select Region [GEOGRAPHIC_DATA] ([GEOGRAPHIC_DATA]) [GEOGRAPHIC_DATA] ([GEOGRAP…" at bounding box center [985, 284] width 302 height 33
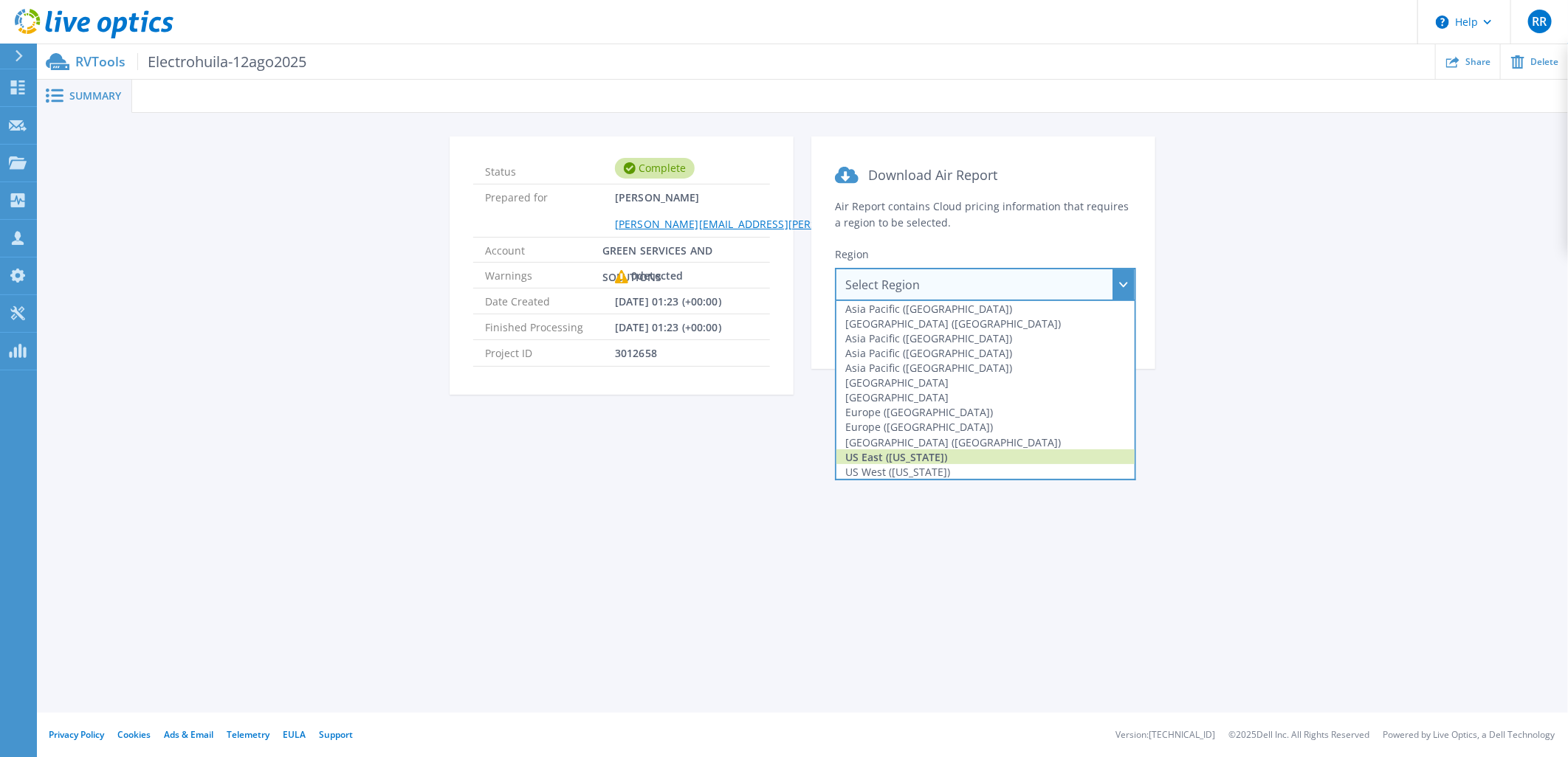
click at [913, 452] on div "US East ([US_STATE])" at bounding box center [985, 457] width 298 height 15
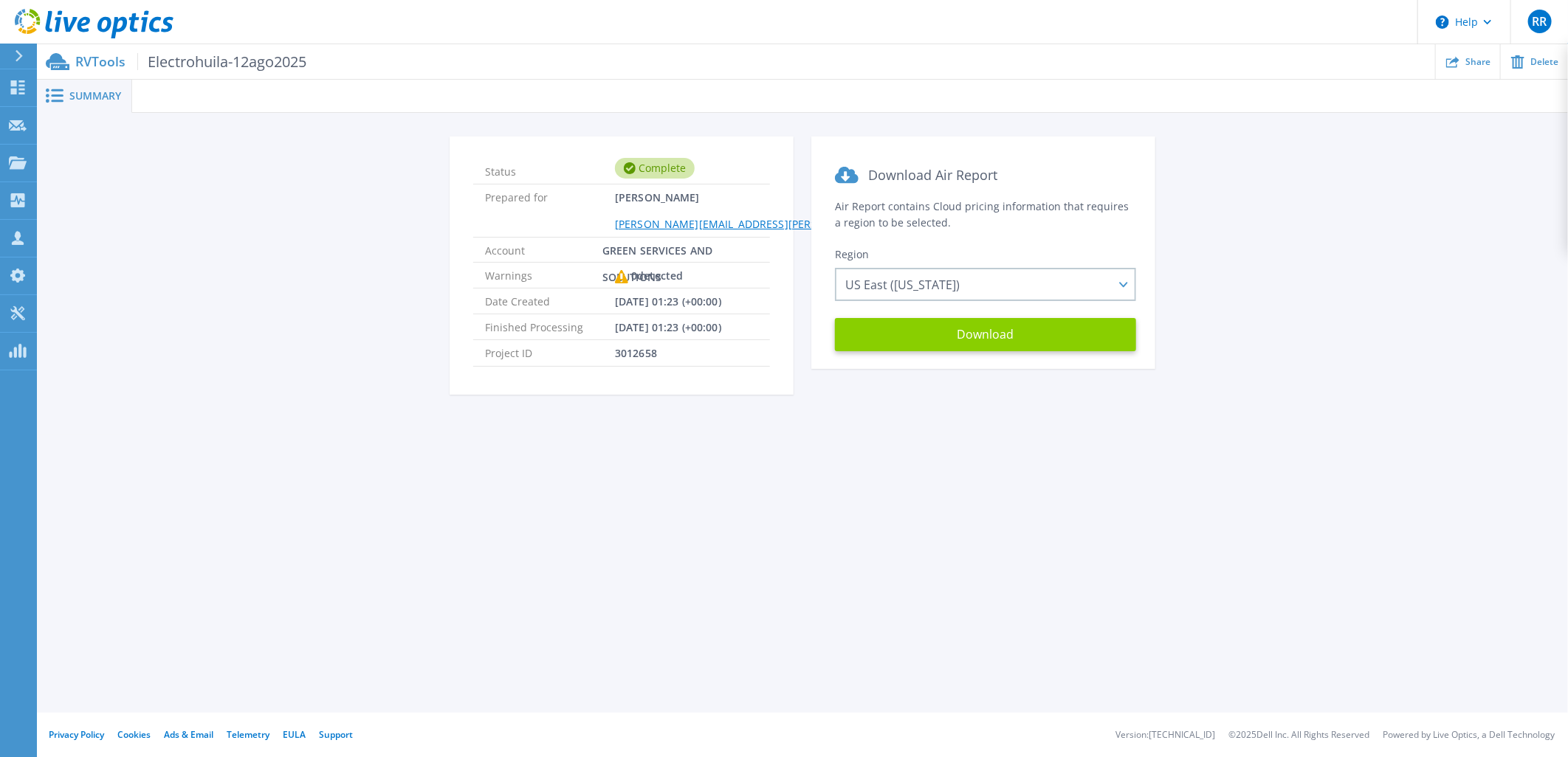
click at [910, 348] on button "Download" at bounding box center [985, 334] width 302 height 33
